Goal: Information Seeking & Learning: Learn about a topic

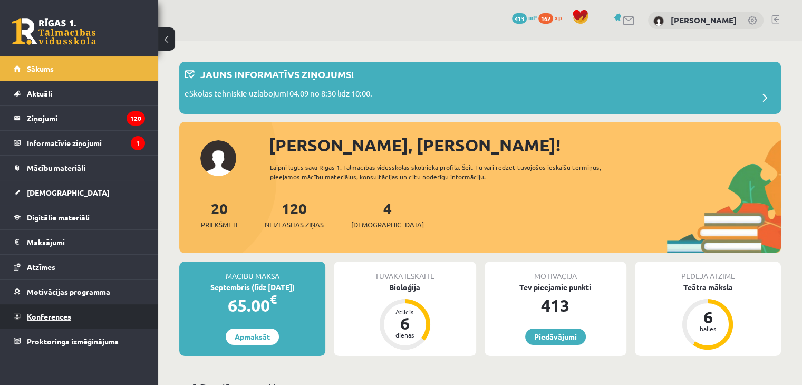
click at [99, 319] on link "Konferences" at bounding box center [79, 316] width 131 height 24
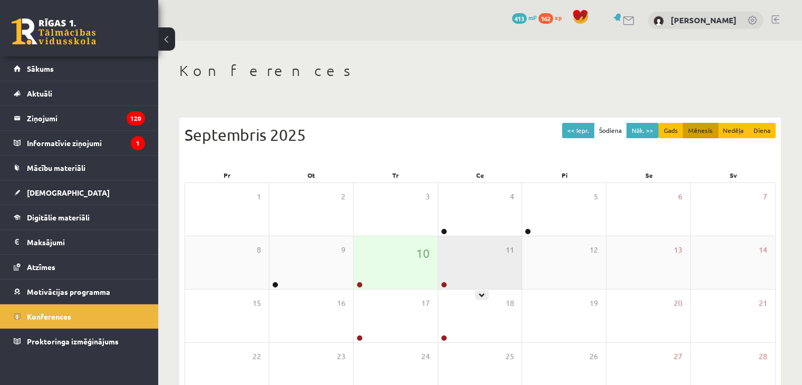
click at [473, 272] on div "11" at bounding box center [480, 262] width 84 height 53
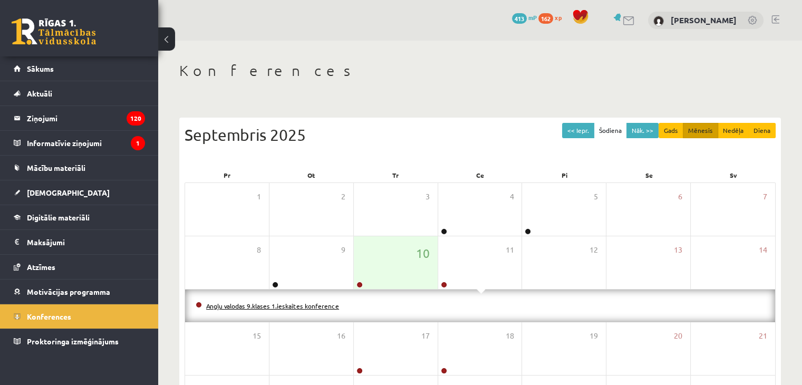
click at [283, 305] on link "Angļu valodas 9.klases 1.ieskaites konference" at bounding box center [272, 306] width 133 height 8
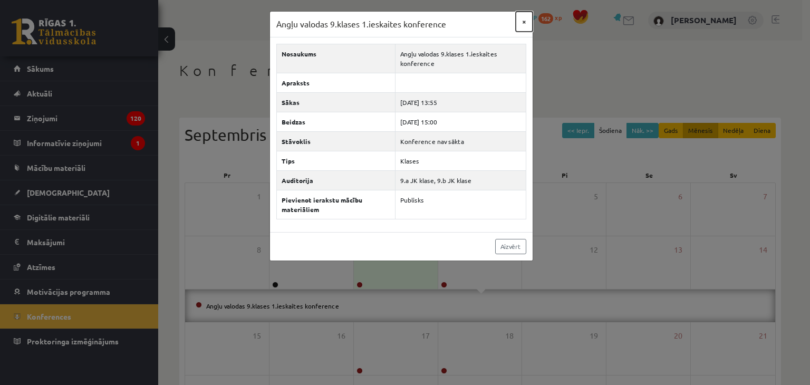
click at [528, 21] on button "×" at bounding box center [524, 22] width 17 height 20
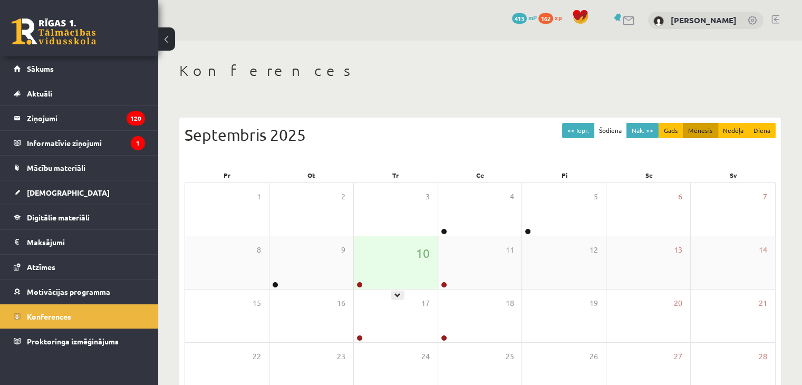
click at [394, 256] on div "10" at bounding box center [396, 262] width 84 height 53
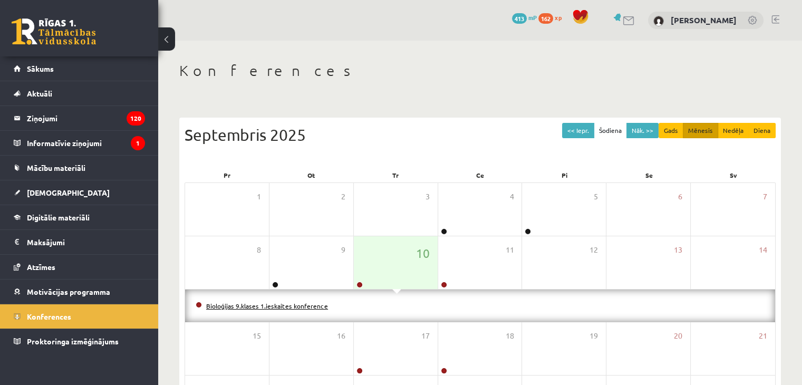
click at [302, 307] on link "Bioloģijas 9.klases 1.ieskaites konference" at bounding box center [267, 306] width 122 height 8
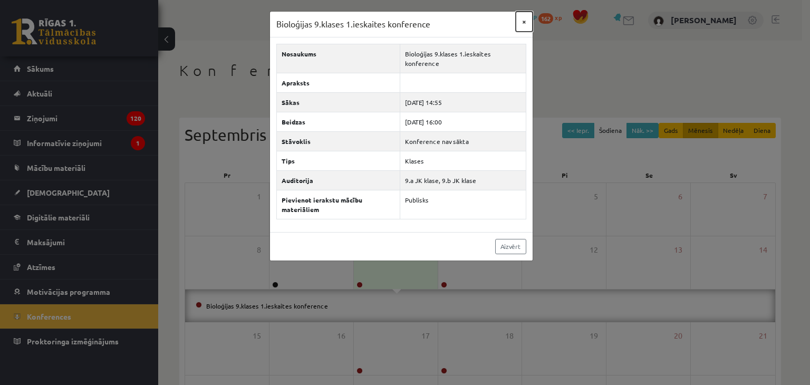
click at [523, 21] on button "×" at bounding box center [524, 22] width 17 height 20
